Goal: Information Seeking & Learning: Learn about a topic

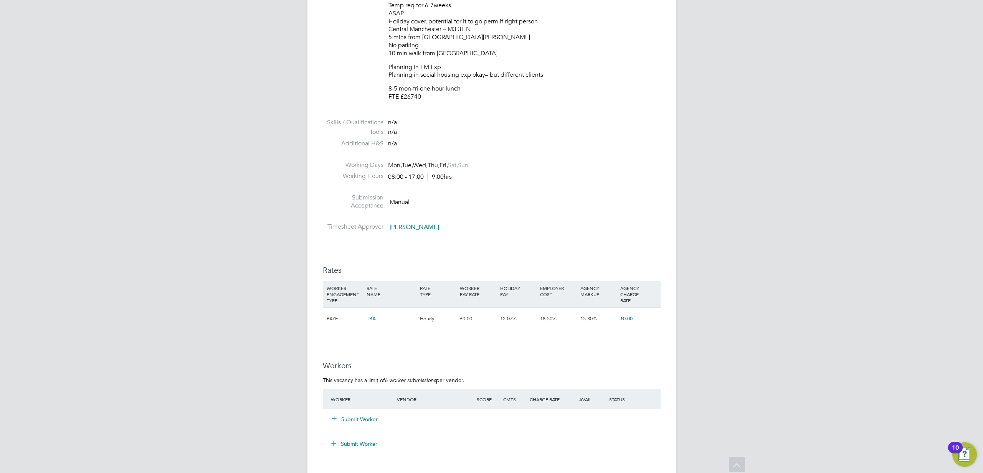
scroll to position [380, 0]
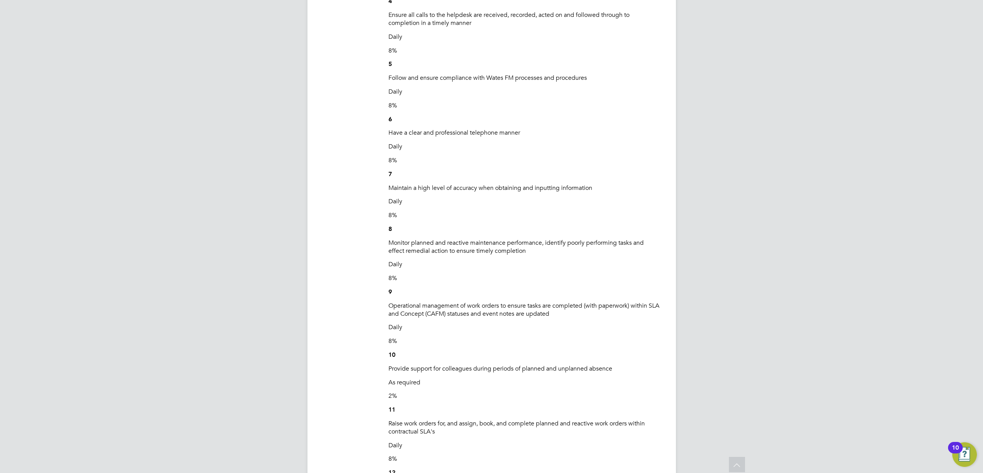
scroll to position [762, 0]
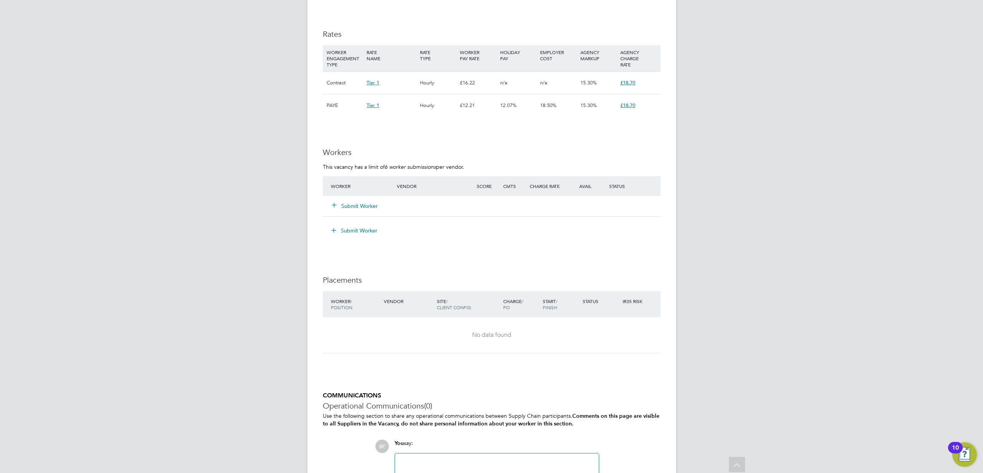
scroll to position [641, 0]
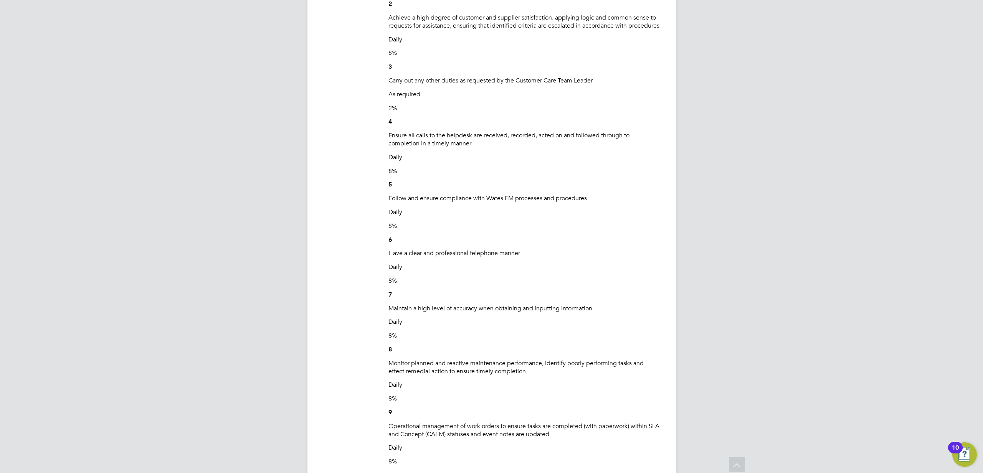
click at [585, 372] on p "Monitor planned and reactive maintenance performance, identify poorly performin…" at bounding box center [524, 368] width 272 height 16
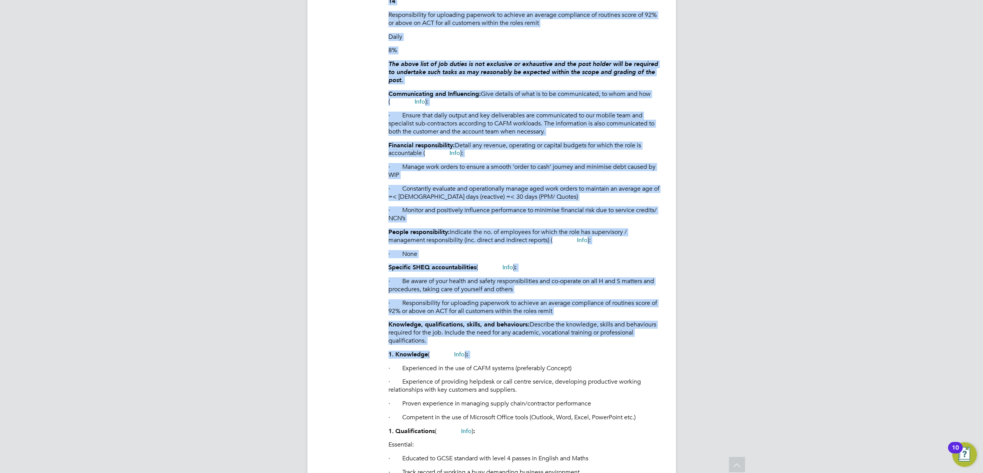
click at [557, 373] on p "· Experienced in the use of CAFM systems (preferably Concept)" at bounding box center [524, 369] width 272 height 8
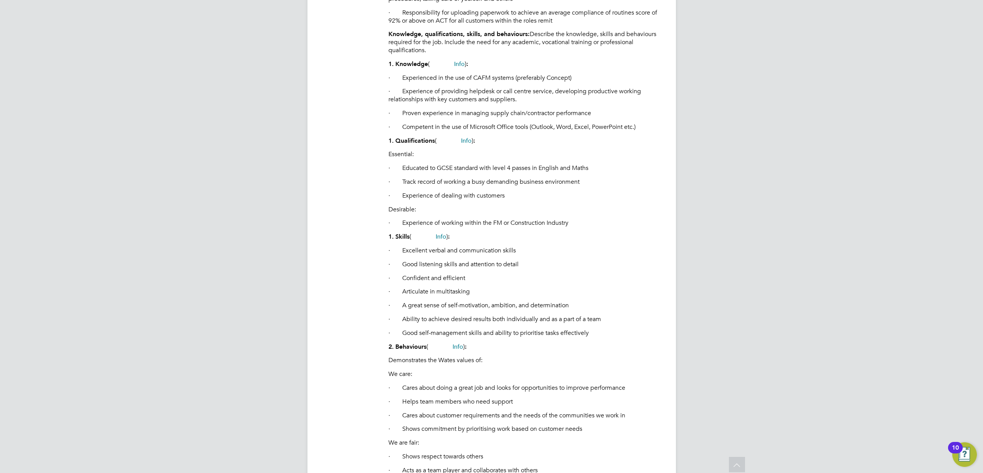
scroll to position [2229, 0]
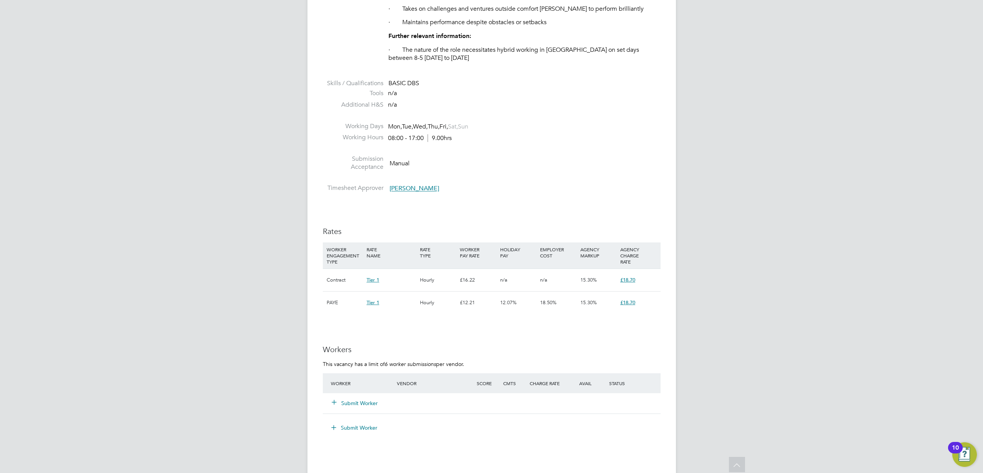
click at [480, 122] on li at bounding box center [492, 117] width 338 height 10
